Goal: Transaction & Acquisition: Purchase product/service

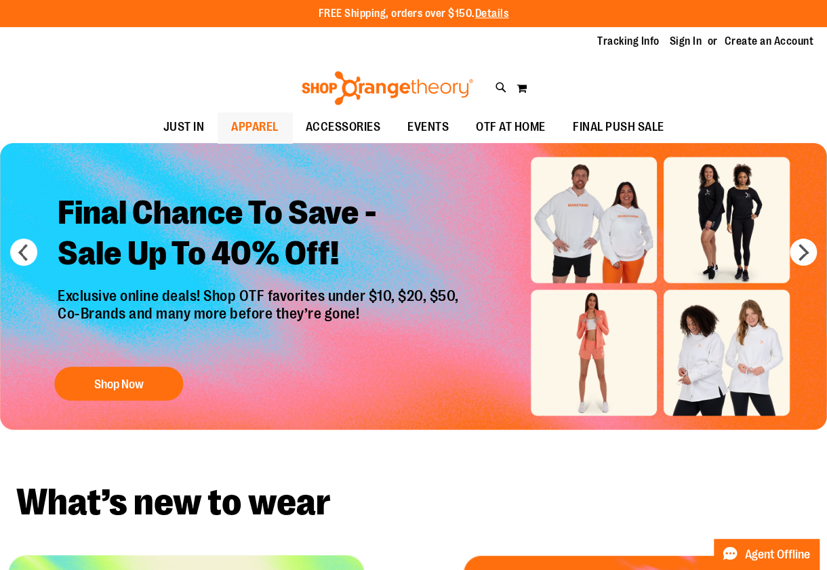
click at [264, 122] on span "APPAREL" at bounding box center [254, 127] width 47 height 31
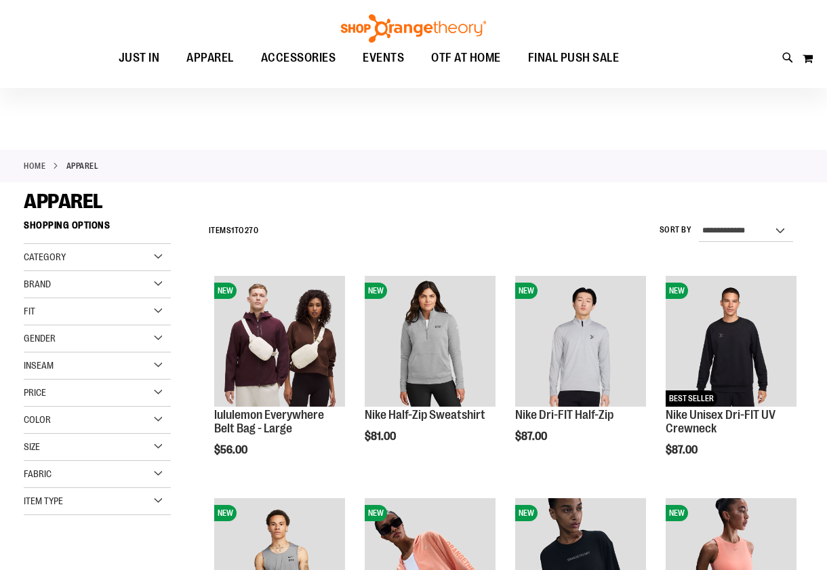
scroll to position [136, 0]
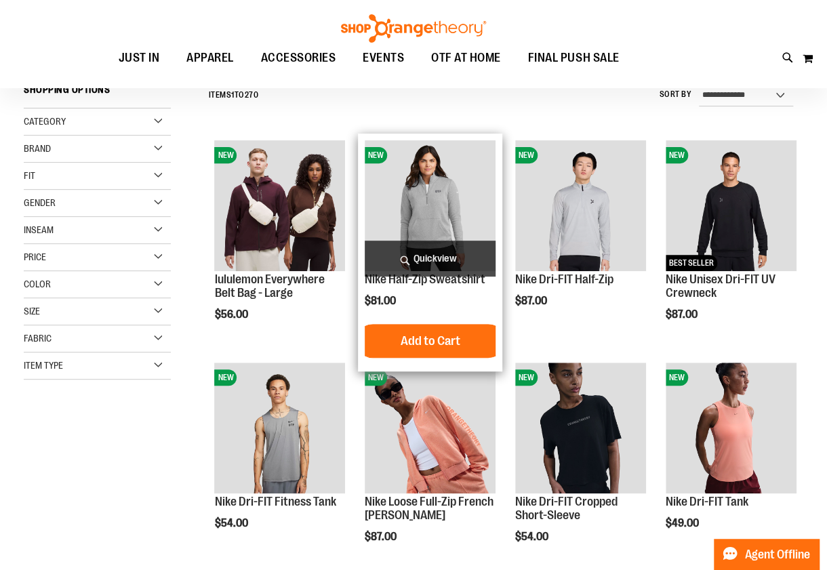
click at [411, 201] on img "product" at bounding box center [430, 205] width 131 height 131
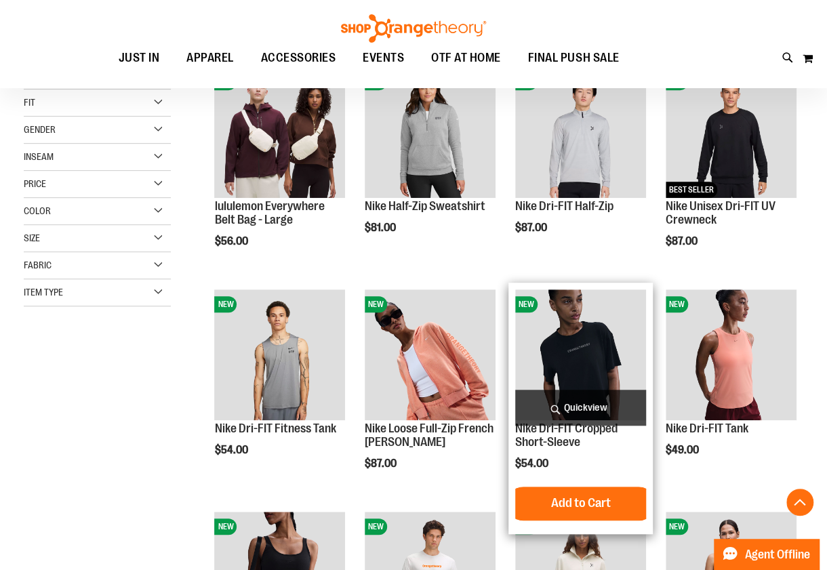
scroll to position [64, 0]
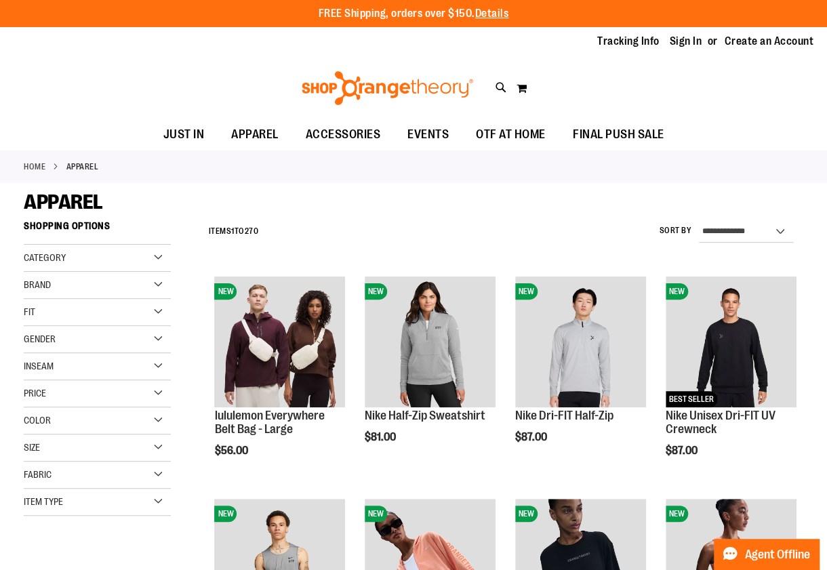
click at [155, 256] on div "Category" at bounding box center [97, 258] width 147 height 27
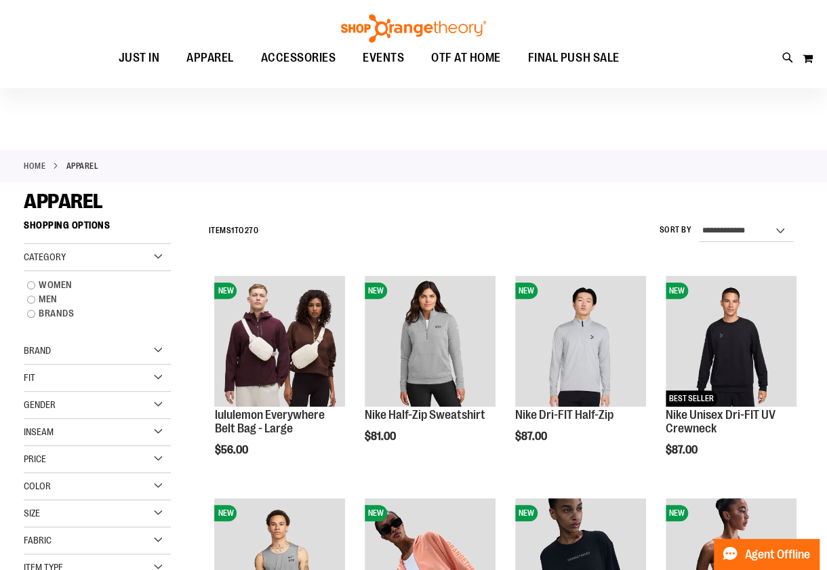
scroll to position [136, 0]
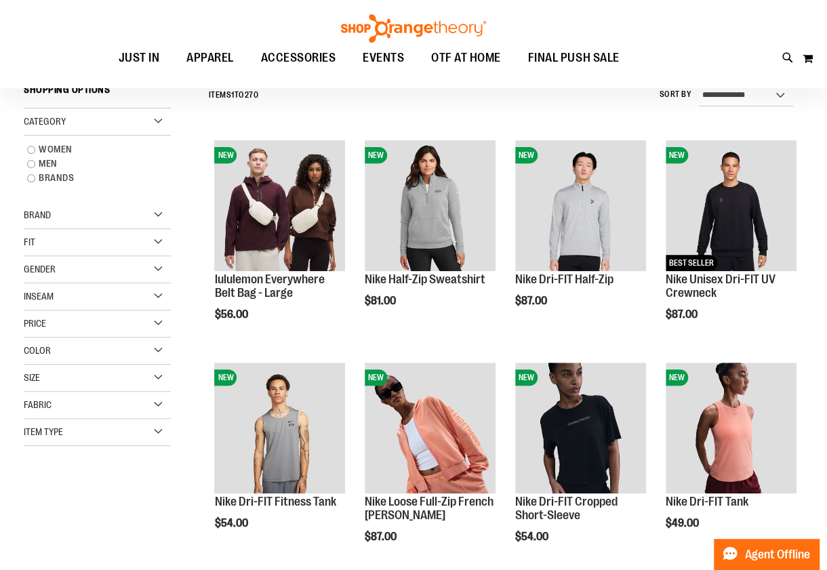
click at [96, 429] on div "Item Type" at bounding box center [97, 432] width 147 height 27
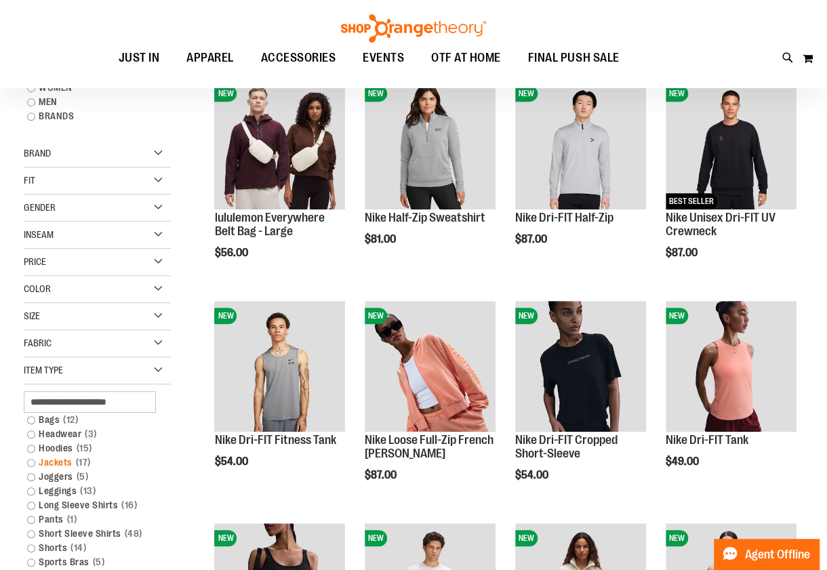
scroll to position [271, 0]
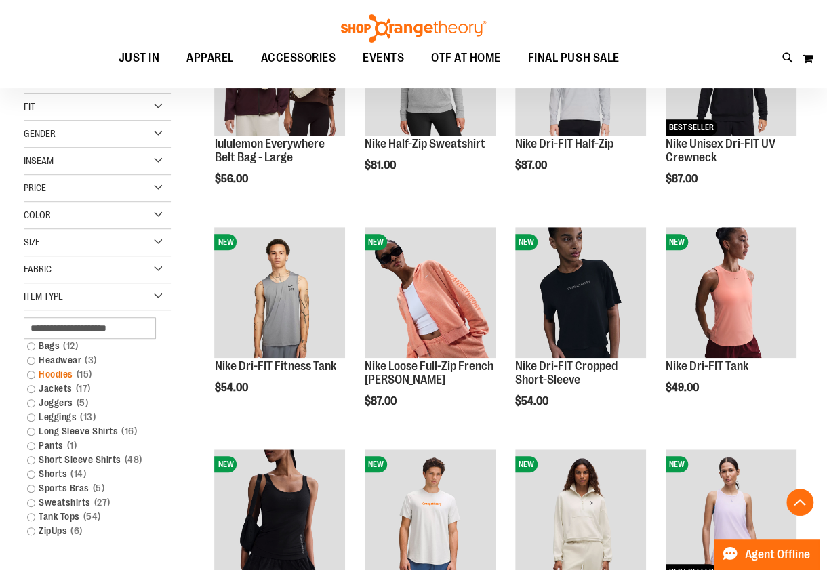
click at [39, 370] on link "Hoodies 15 items" at bounding box center [90, 374] width 141 height 14
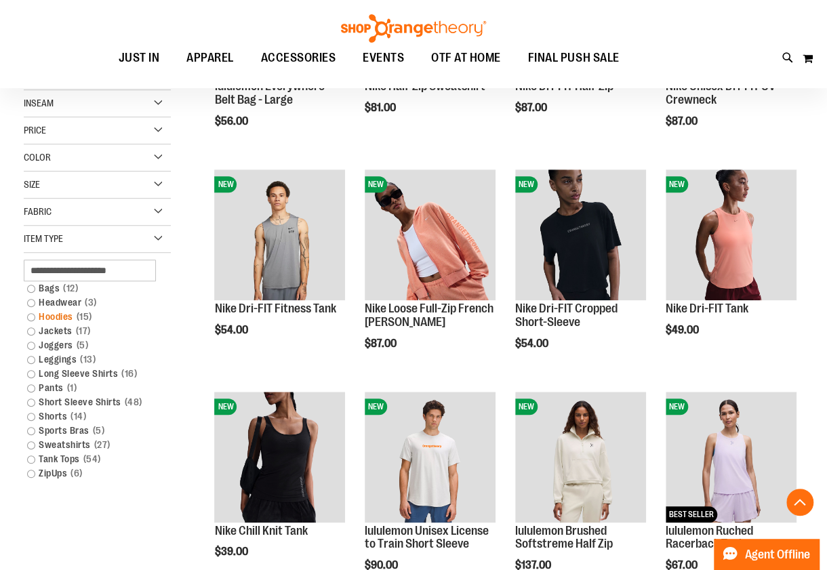
click at [31, 313] on link "Hoodies 15 items" at bounding box center [90, 317] width 141 height 14
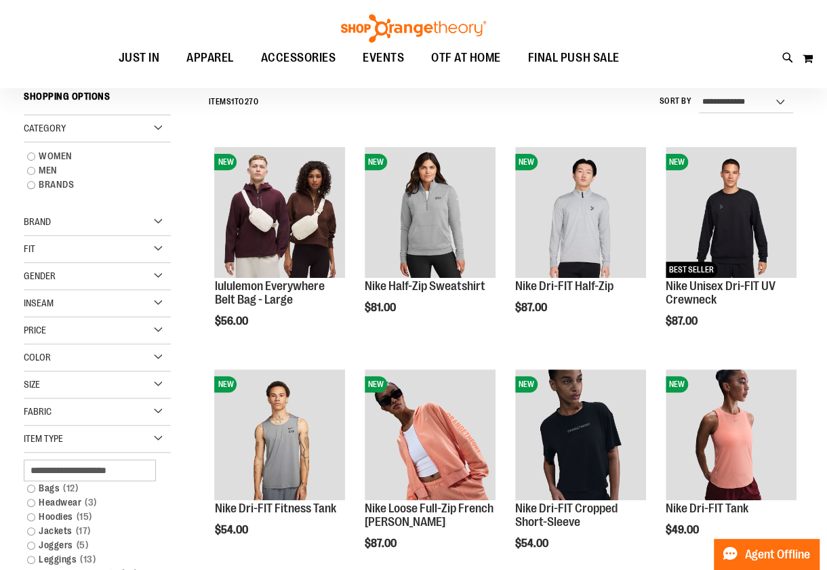
scroll to position [125, 0]
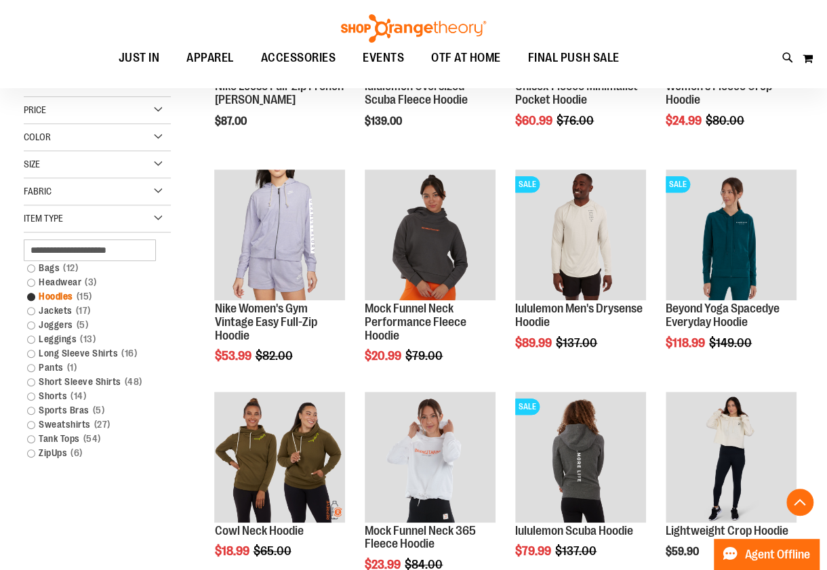
scroll to position [397, 0]
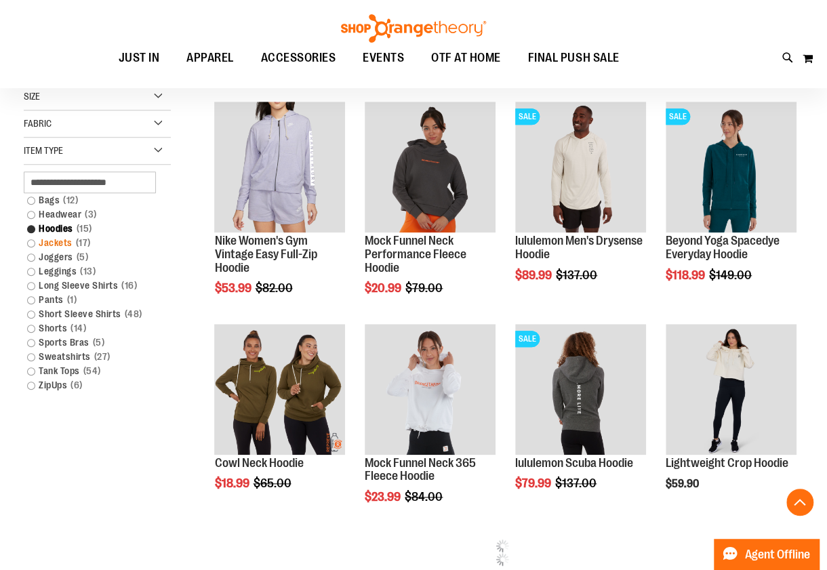
click at [38, 241] on link "Jackets 17 items" at bounding box center [90, 243] width 141 height 14
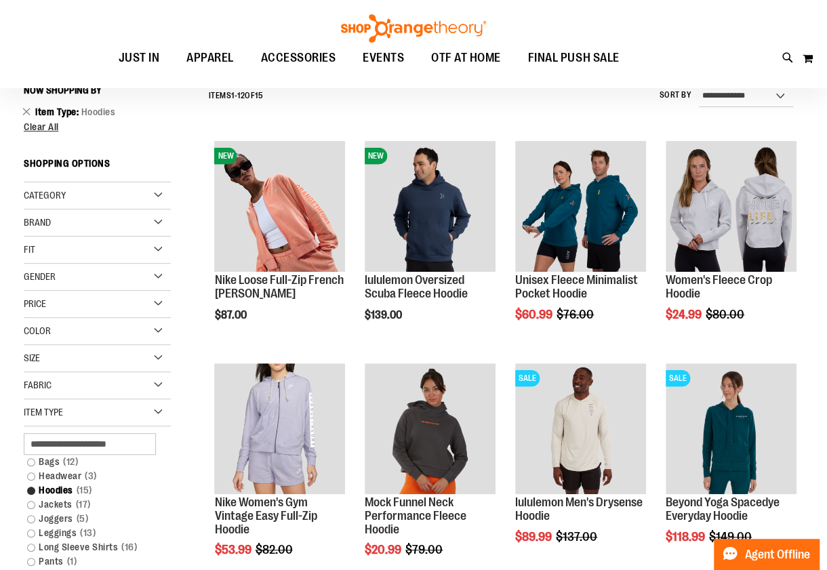
scroll to position [125, 0]
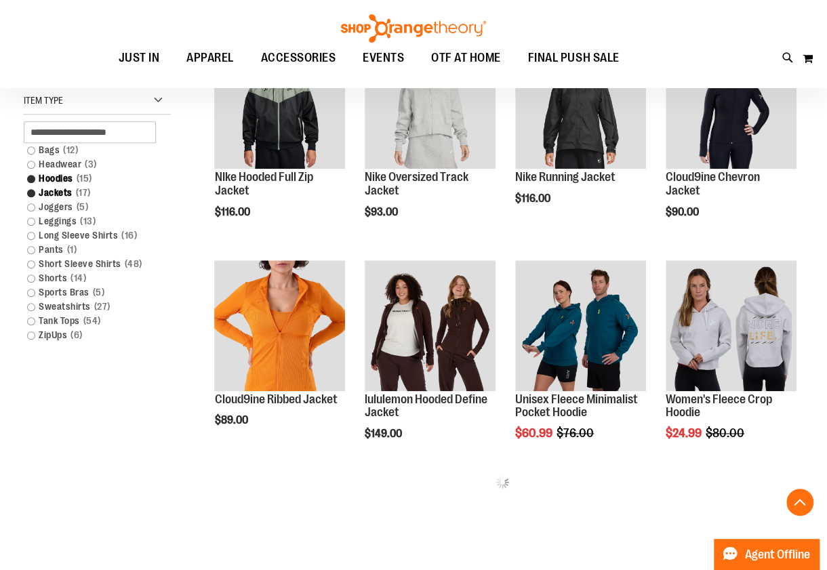
scroll to position [58, 0]
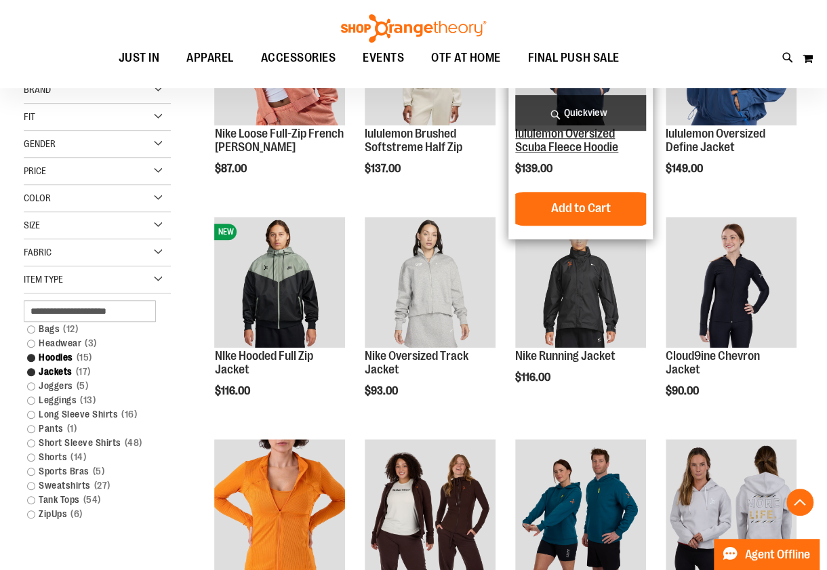
scroll to position [58, 0]
